Goal: Transaction & Acquisition: Purchase product/service

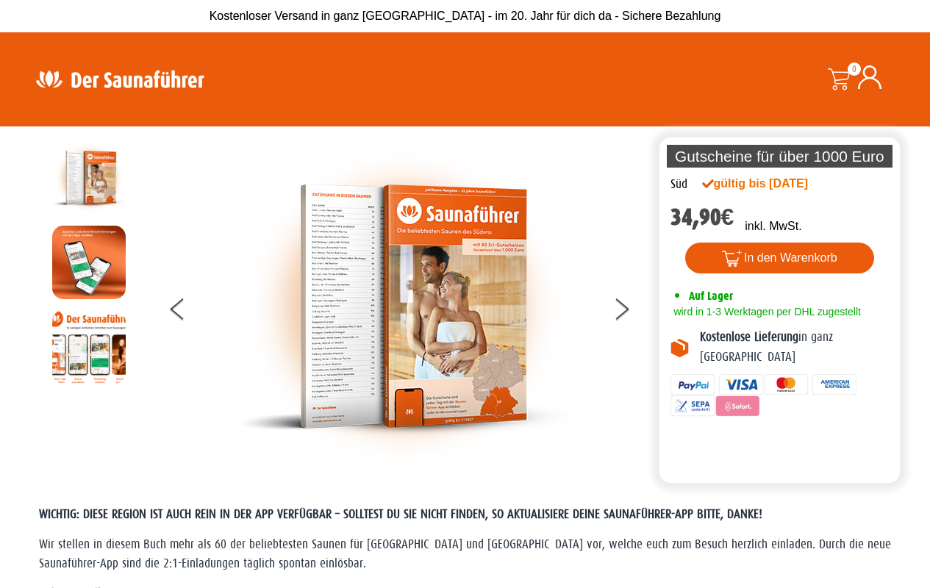
click at [403, 306] on img at bounding box center [404, 306] width 331 height 331
click at [779, 258] on button "In den Warenkorb" at bounding box center [779, 258] width 189 height 31
click at [631, 311] on button at bounding box center [630, 311] width 37 height 37
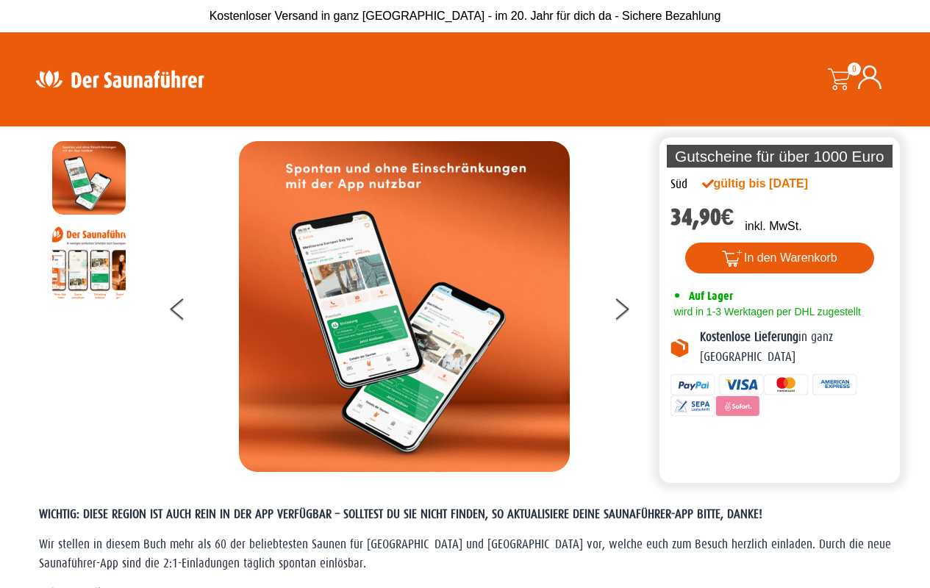
click at [779, 258] on button "In den Warenkorb" at bounding box center [779, 258] width 189 height 31
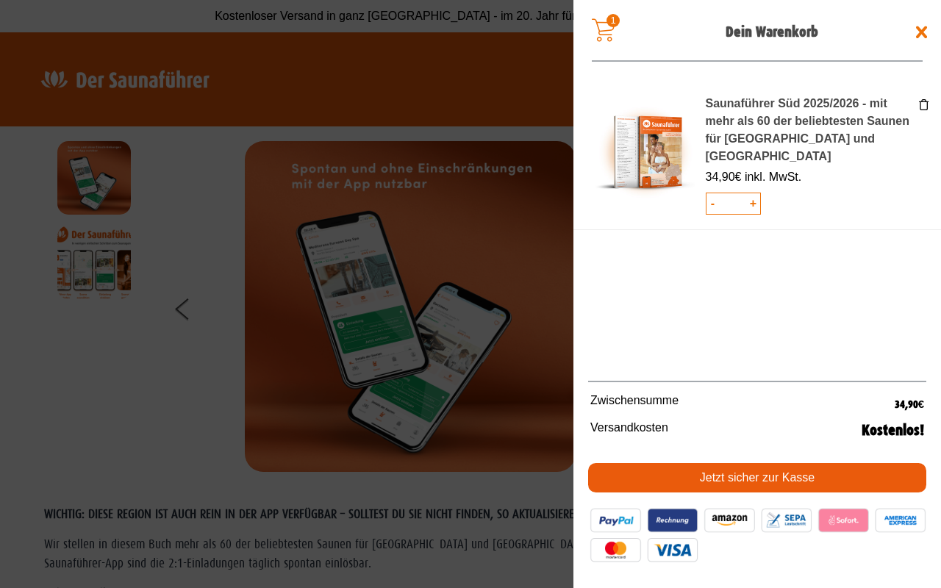
click at [757, 478] on link "Jetzt sicher zur Kasse" at bounding box center [757, 477] width 338 height 29
